Goal: Task Accomplishment & Management: Manage account settings

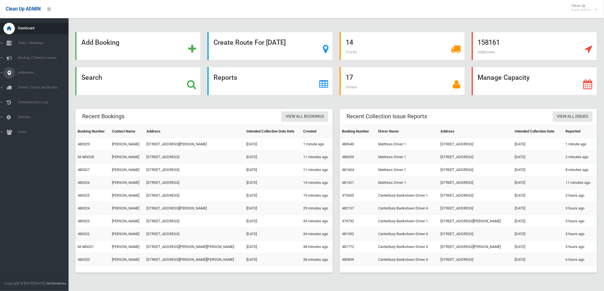
click at [4, 72] on div at bounding box center [8, 72] width 11 height 11
click at [16, 79] on link "All Addresses" at bounding box center [36, 83] width 73 height 8
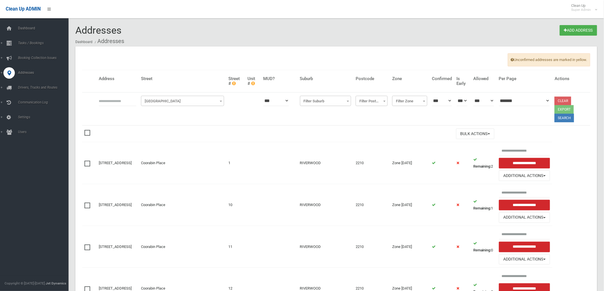
drag, startPoint x: 119, startPoint y: 98, endPoint x: 129, endPoint y: 100, distance: 10.9
click at [119, 98] on input "text" at bounding box center [118, 101] width 38 height 11
type input "**********"
click button at bounding box center [0, 0] width 0 height 0
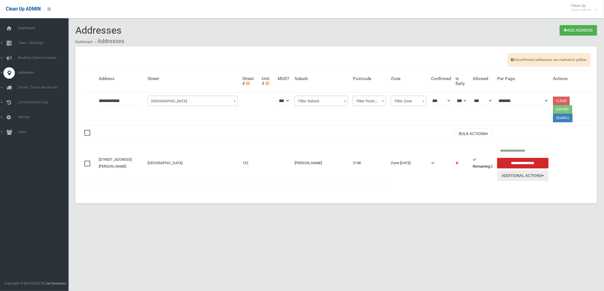
click at [520, 181] on button "Additional Actions" at bounding box center [522, 176] width 51 height 11
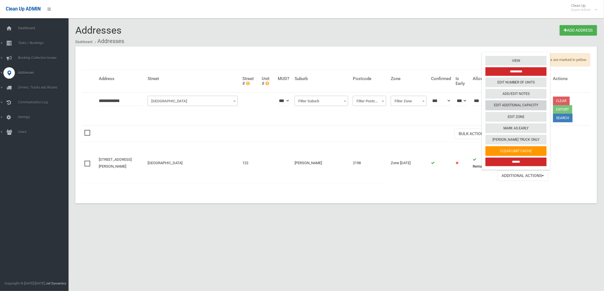
click at [518, 101] on link "Edit Additional Capacity" at bounding box center [515, 106] width 61 height 10
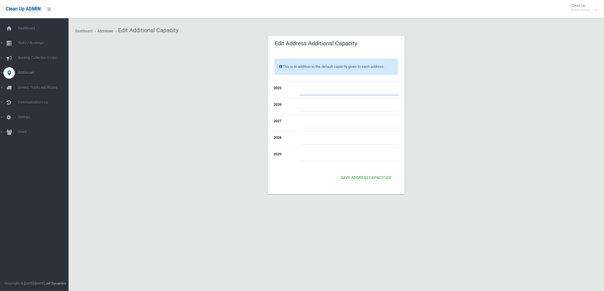
click at [334, 90] on input "number" at bounding box center [349, 90] width 100 height 11
type input "*"
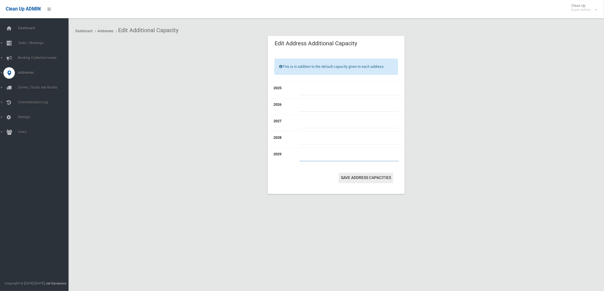
type input "*"
click at [366, 179] on button "Save Address capacities" at bounding box center [365, 178] width 55 height 11
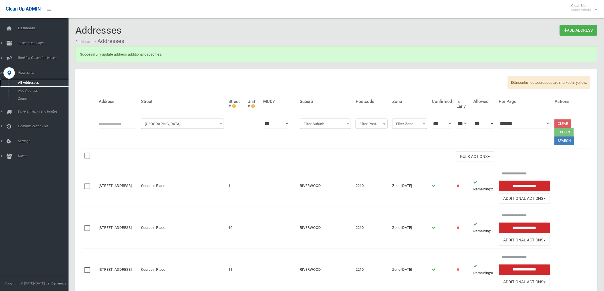
click at [34, 83] on span "All Addresses" at bounding box center [42, 83] width 52 height 4
click at [120, 121] on input "text" at bounding box center [118, 123] width 38 height 11
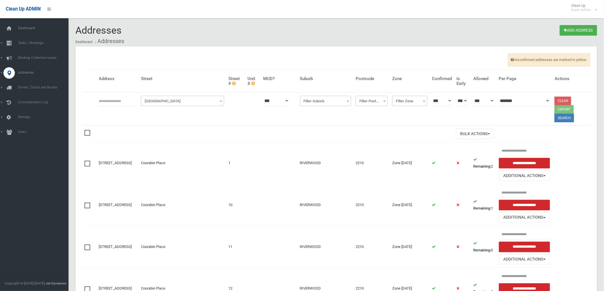
drag, startPoint x: 116, startPoint y: 101, endPoint x: 112, endPoint y: 98, distance: 4.5
click at [116, 101] on input "text" at bounding box center [118, 101] width 38 height 11
type input "**********"
click at [12, 43] on div at bounding box center [8, 43] width 11 height 11
click at [34, 82] on link "Search" at bounding box center [36, 85] width 73 height 8
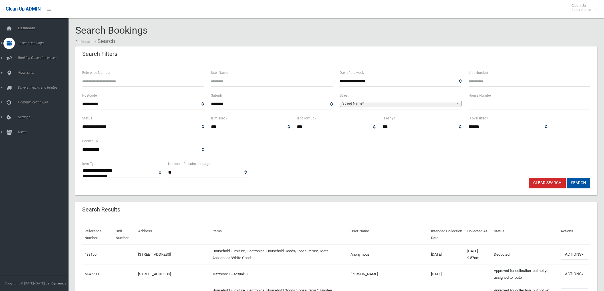
select select
click at [494, 109] on div "House Number" at bounding box center [529, 103] width 129 height 23
click at [489, 101] on input "text" at bounding box center [529, 104] width 122 height 11
type input "**"
click at [426, 106] on span "Street Name*" at bounding box center [398, 103] width 112 height 7
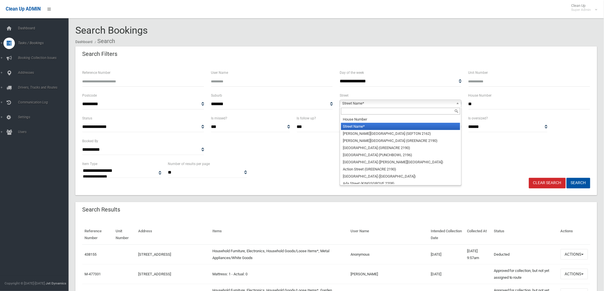
click at [420, 112] on input "text" at bounding box center [400, 111] width 119 height 7
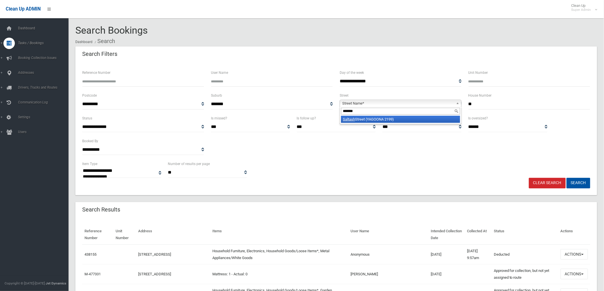
type input "*******"
click at [393, 121] on li "Saltash Street (YAGOONA 2199)" at bounding box center [400, 119] width 119 height 7
click at [566, 178] on button "Search" at bounding box center [578, 183] width 24 height 11
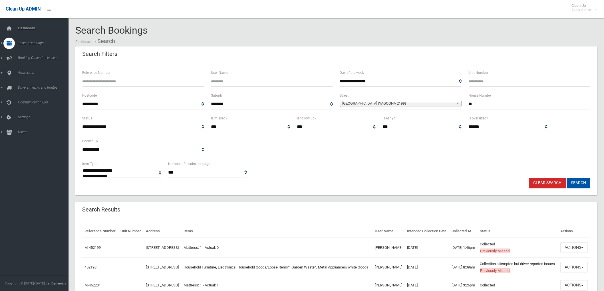
select select
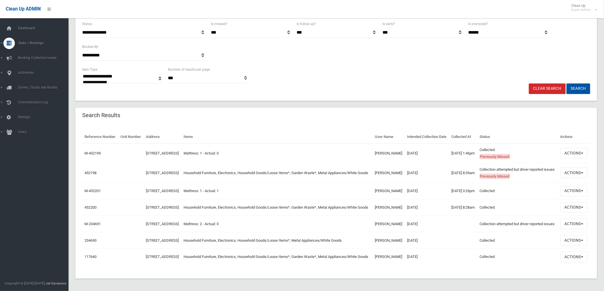
scroll to position [95, 0]
click at [582, 178] on button "Actions" at bounding box center [573, 172] width 27 height 11
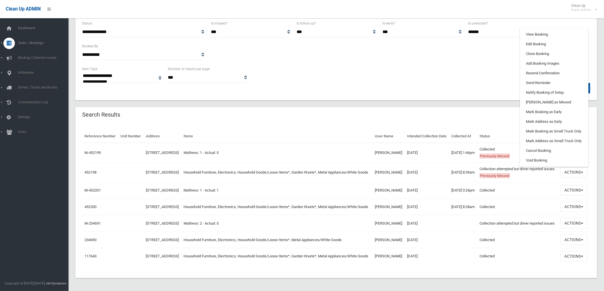
click at [456, 177] on td "26/03/2025 8:39am" at bounding box center [463, 173] width 28 height 20
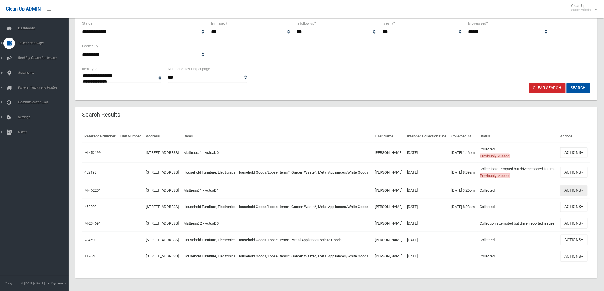
click at [586, 196] on button "Actions" at bounding box center [573, 190] width 27 height 11
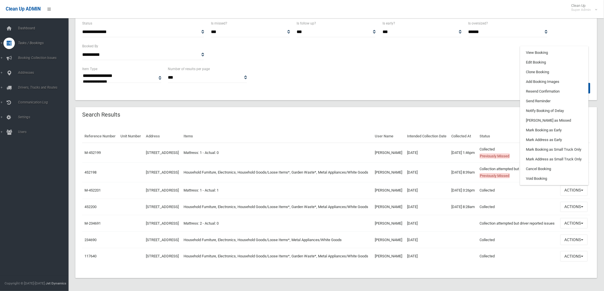
click at [431, 155] on td "26/03/2025" at bounding box center [427, 153] width 45 height 20
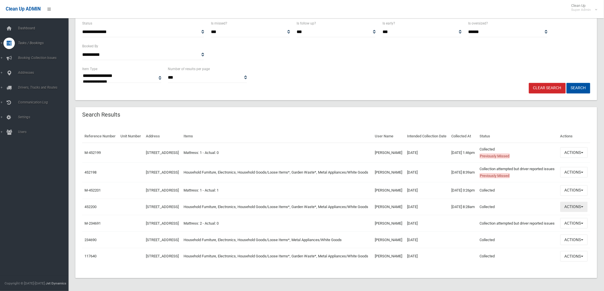
click at [577, 213] on button "Actions" at bounding box center [573, 207] width 27 height 11
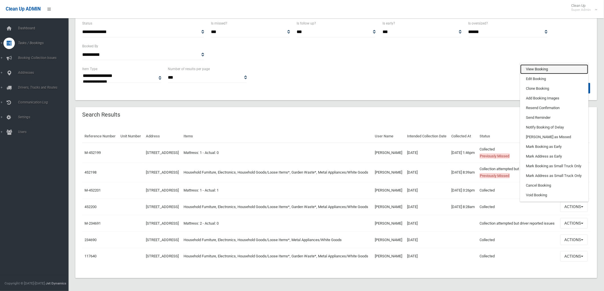
click at [528, 74] on link "View Booking" at bounding box center [554, 69] width 68 height 10
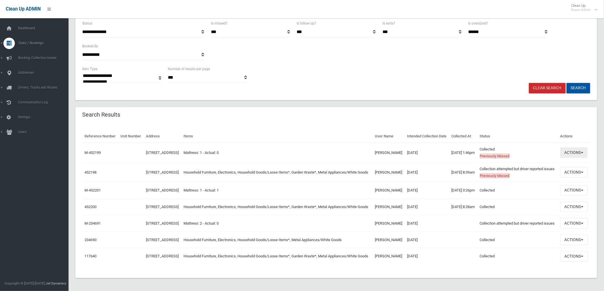
click at [582, 158] on button "Actions" at bounding box center [573, 153] width 27 height 11
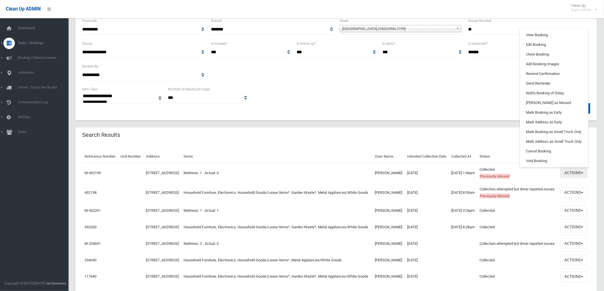
scroll to position [63, 0]
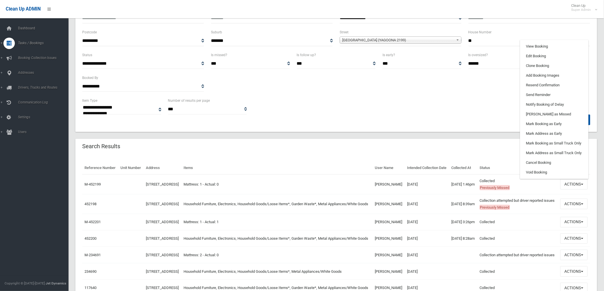
click at [313, 142] on div "Search Results" at bounding box center [336, 147] width 522 height 16
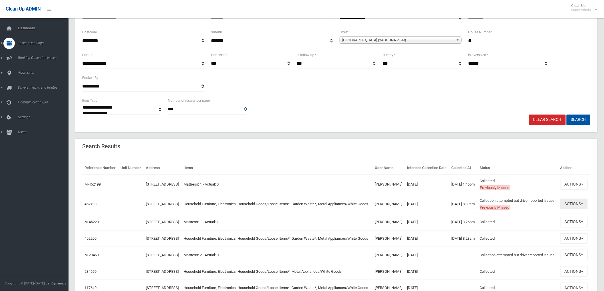
click at [577, 209] on button "Actions" at bounding box center [573, 204] width 27 height 11
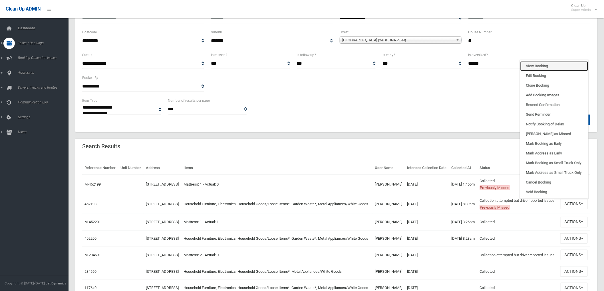
click at [571, 71] on link "View Booking" at bounding box center [554, 66] width 68 height 10
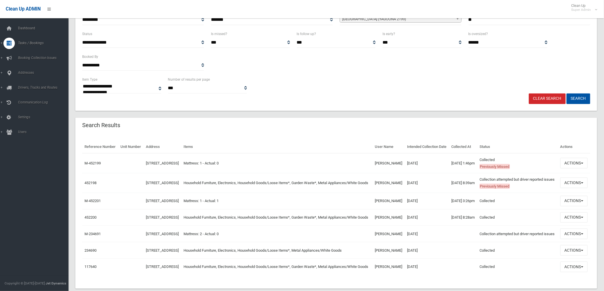
scroll to position [126, 0]
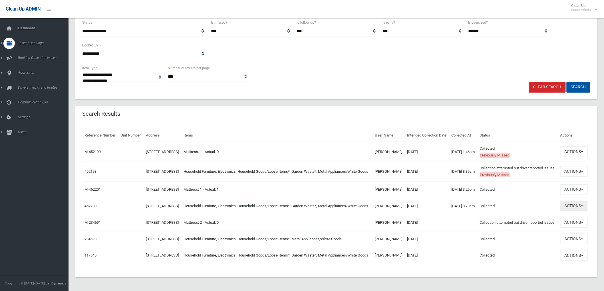
click at [581, 201] on button "Actions" at bounding box center [573, 206] width 27 height 11
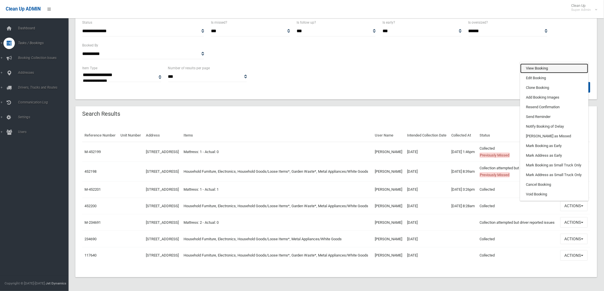
click at [535, 64] on link "View Booking" at bounding box center [554, 69] width 68 height 10
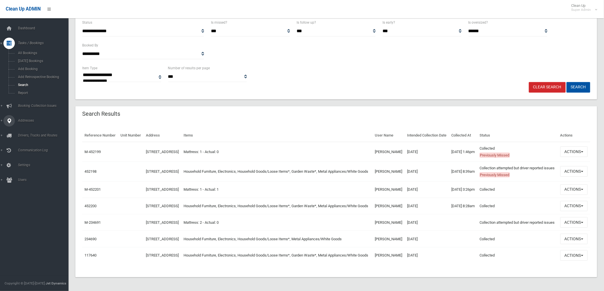
click at [13, 124] on div at bounding box center [8, 120] width 11 height 11
click at [31, 85] on link "All Addresses" at bounding box center [36, 83] width 73 height 8
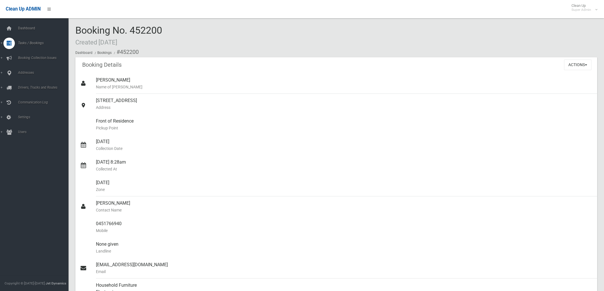
scroll to position [380, 0]
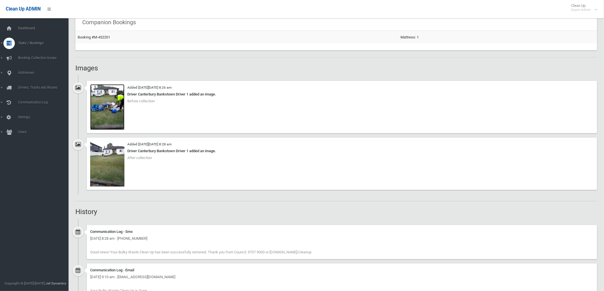
click at [103, 118] on img at bounding box center [107, 107] width 34 height 46
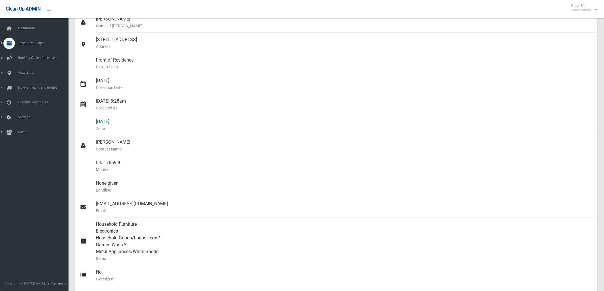
scroll to position [0, 0]
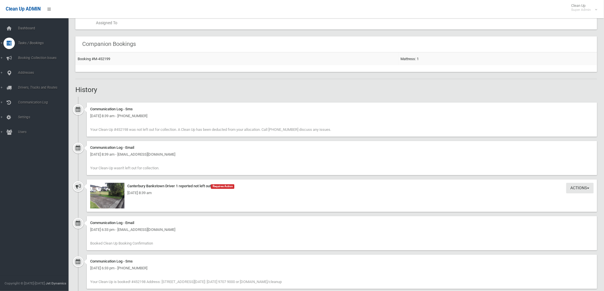
scroll to position [419, 0]
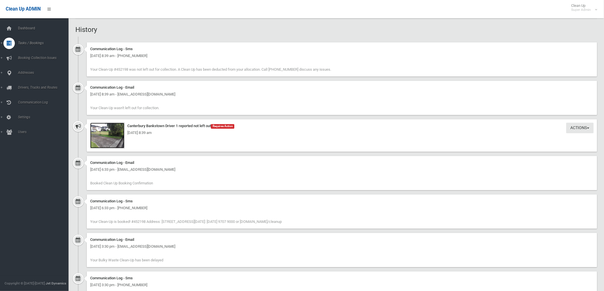
click at [105, 141] on img at bounding box center [107, 136] width 34 height 26
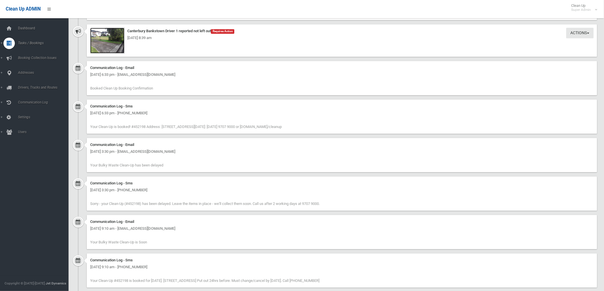
scroll to position [641, 0]
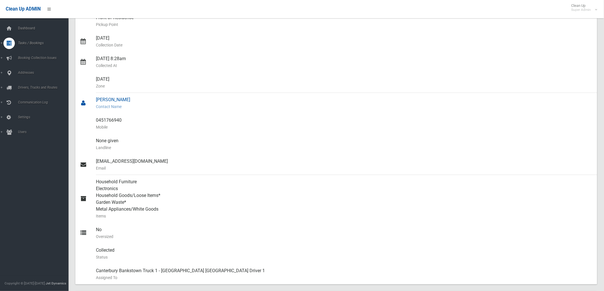
scroll to position [49, 0]
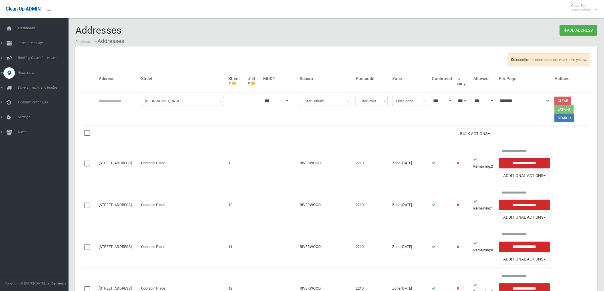
click at [126, 106] on th at bounding box center [117, 108] width 42 height 33
click at [123, 98] on input "text" at bounding box center [118, 101] width 38 height 11
type input "**********"
click button at bounding box center [0, 0] width 0 height 0
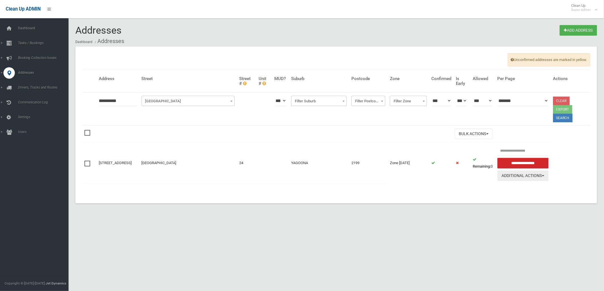
click at [518, 175] on button "Additional Actions" at bounding box center [522, 176] width 51 height 11
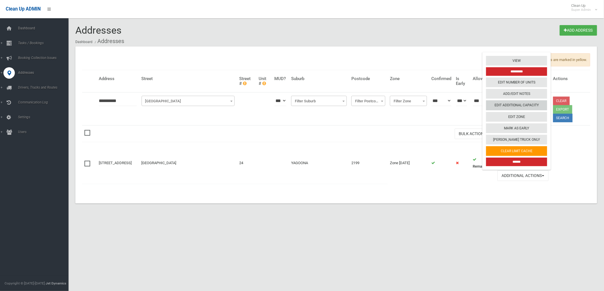
click at [515, 108] on link "Edit Additional Capacity" at bounding box center [516, 106] width 61 height 10
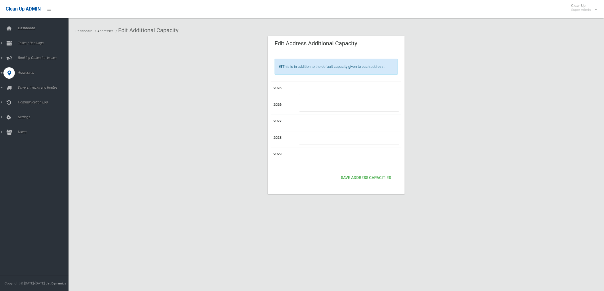
click at [345, 88] on input "number" at bounding box center [349, 90] width 100 height 11
type input "*"
click at [367, 175] on button "Save Address capacities" at bounding box center [365, 178] width 55 height 11
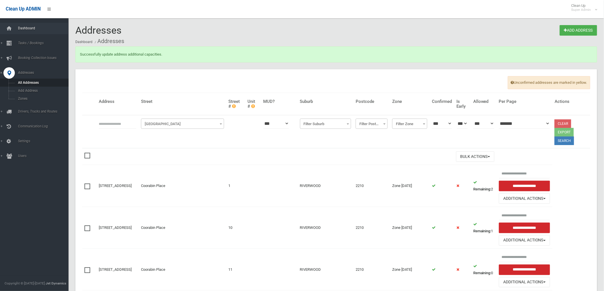
click at [26, 27] on span "Dashboard" at bounding box center [44, 28] width 57 height 4
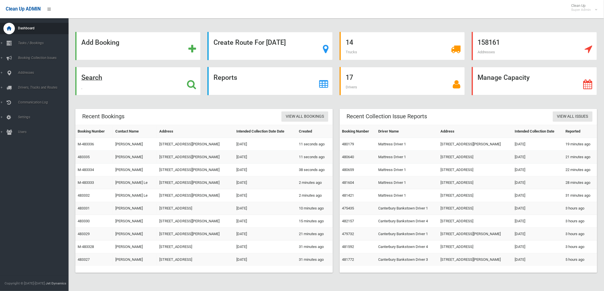
click at [116, 84] on div "Search" at bounding box center [137, 81] width 125 height 28
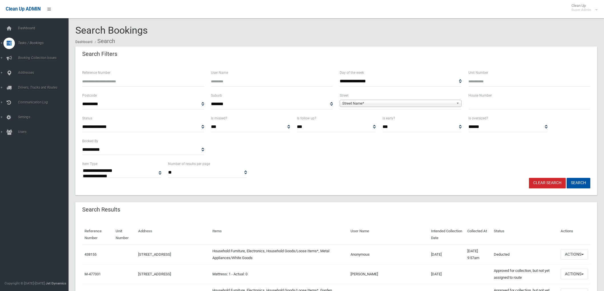
select select
type input "******"
click at [566, 178] on button "Search" at bounding box center [578, 183] width 24 height 11
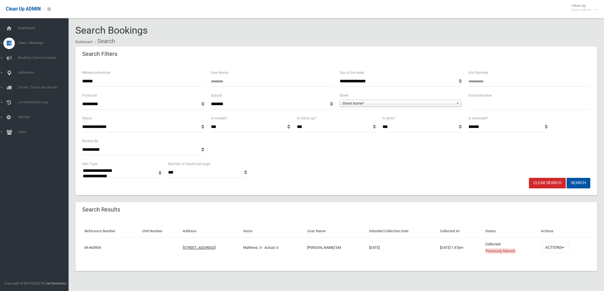
select select
click at [568, 249] on button "Actions" at bounding box center [554, 248] width 27 height 11
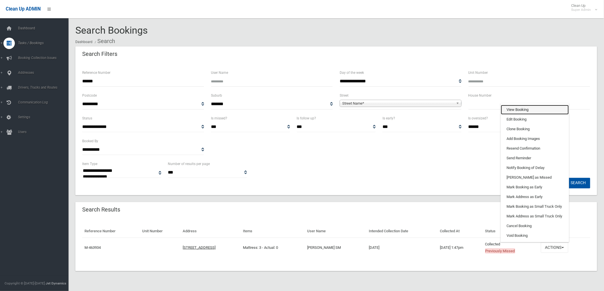
click at [527, 113] on link "View Booking" at bounding box center [535, 110] width 68 height 10
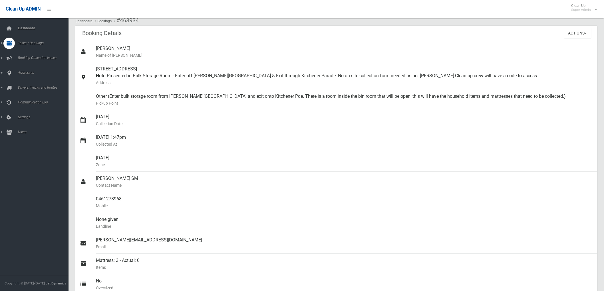
scroll to position [190, 0]
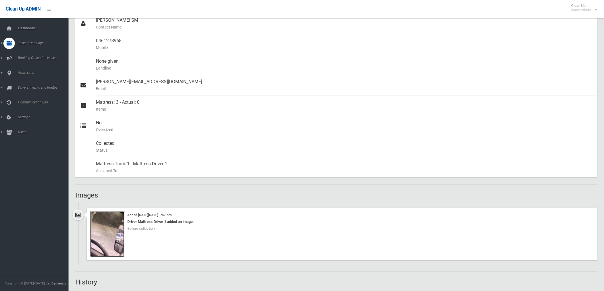
click at [122, 237] on img at bounding box center [107, 235] width 34 height 46
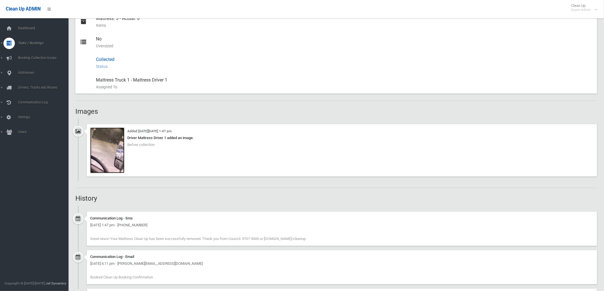
scroll to position [285, 0]
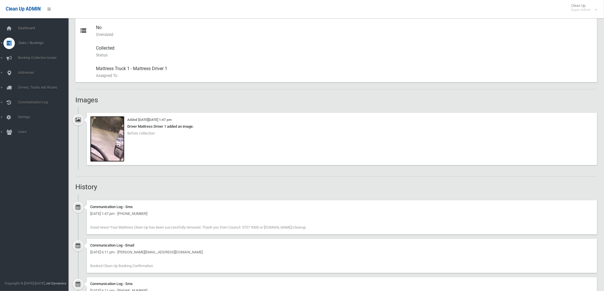
click at [116, 136] on img at bounding box center [107, 139] width 34 height 46
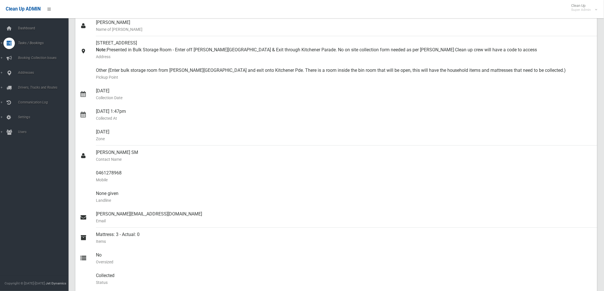
scroll to position [53, 0]
